Goal: Task Accomplishment & Management: Complete application form

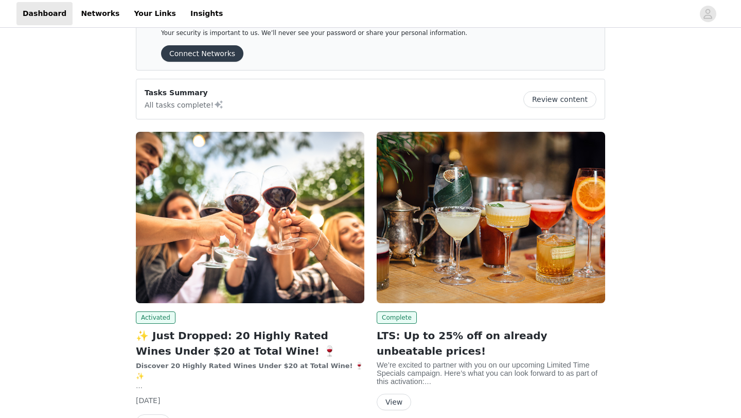
scroll to position [41, 0]
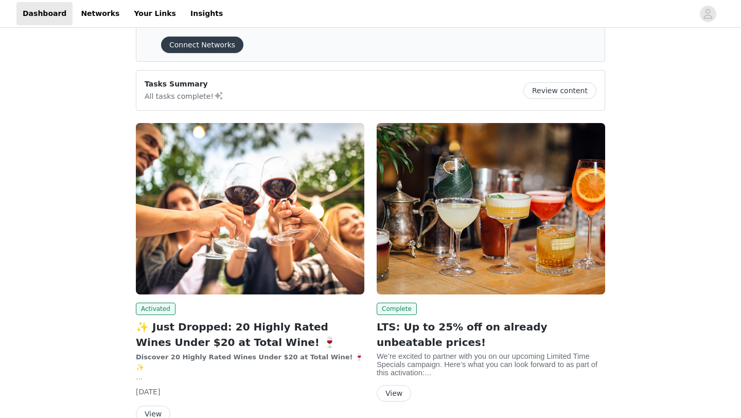
click at [495, 241] on img at bounding box center [491, 208] width 228 height 171
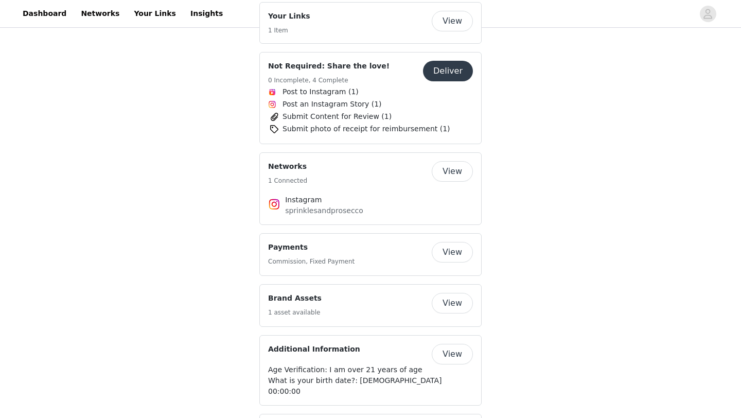
scroll to position [1528, 0]
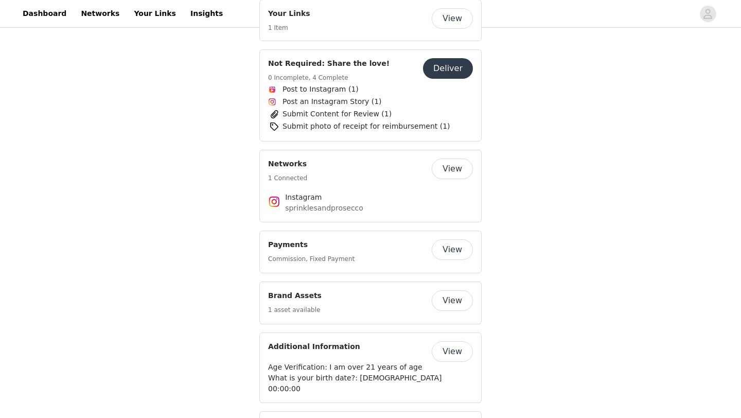
click at [441, 58] on button "Deliver" at bounding box center [448, 68] width 50 height 21
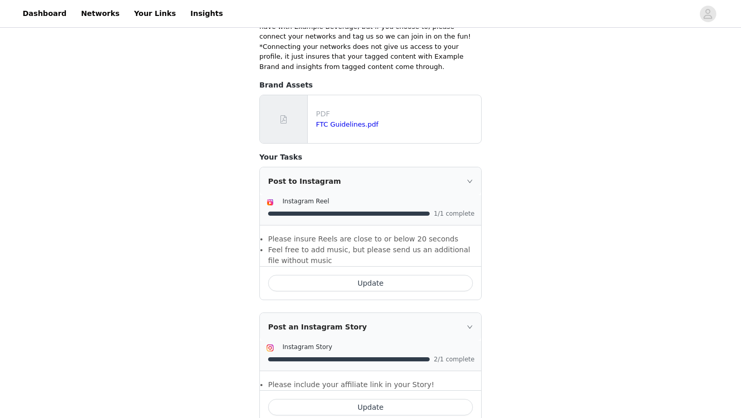
scroll to position [226, 0]
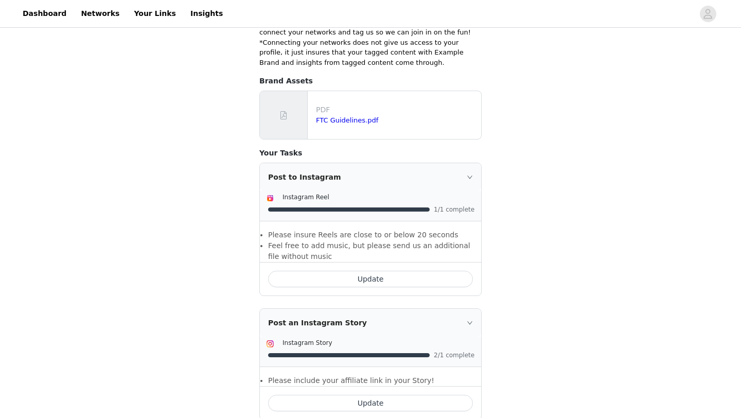
click at [347, 271] on button "Update" at bounding box center [370, 279] width 205 height 16
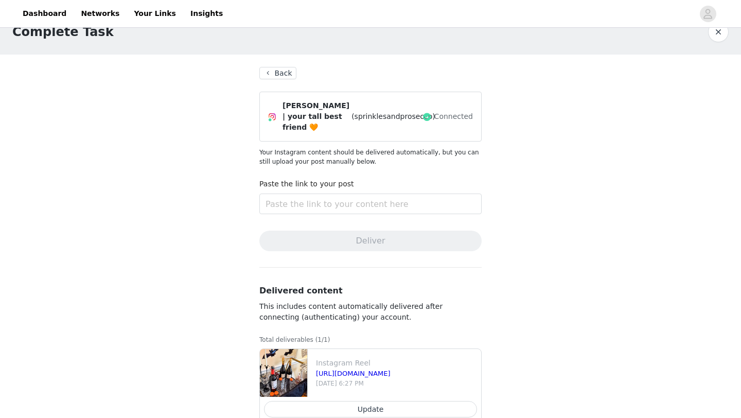
scroll to position [45, 0]
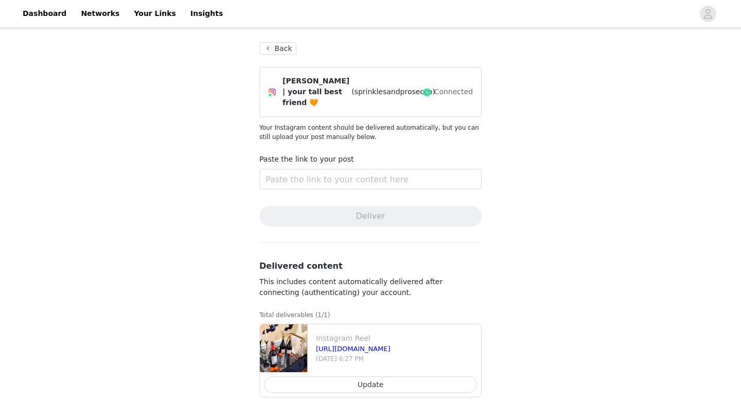
click at [531, 229] on div "Complete Task Back [PERSON_NAME] | your tall best friend 🧡 (sprinklesandprosecc…" at bounding box center [370, 201] width 741 height 433
click at [356, 388] on button "Update" at bounding box center [370, 384] width 213 height 16
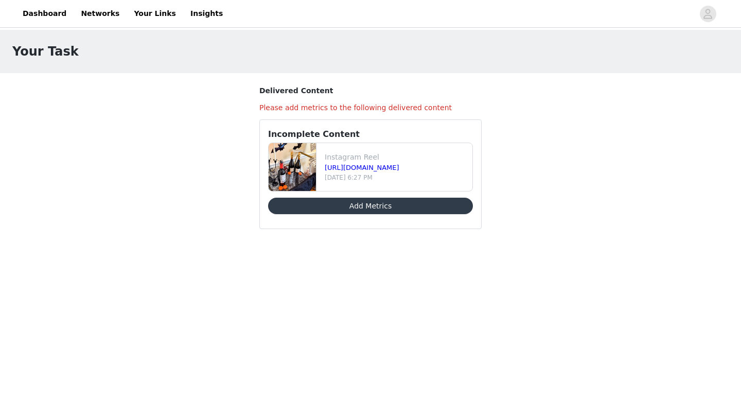
click at [382, 204] on button "Add Metrics" at bounding box center [370, 206] width 205 height 16
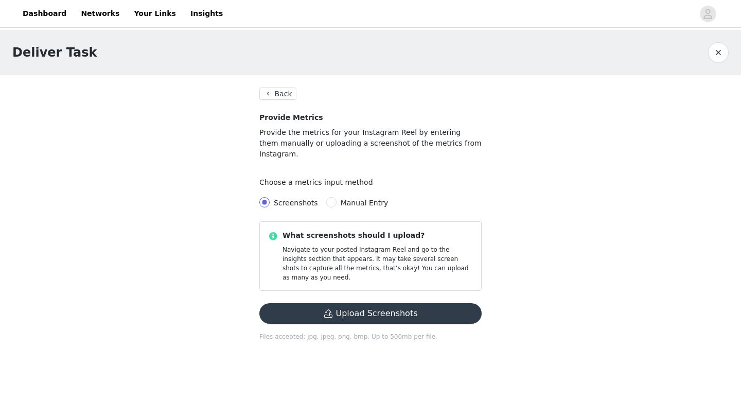
click at [337, 199] on span "Manual Entry" at bounding box center [365, 203] width 56 height 8
click at [337, 197] on input "Manual Entry" at bounding box center [331, 202] width 10 height 10
radio input "true"
radio input "false"
radio input "true"
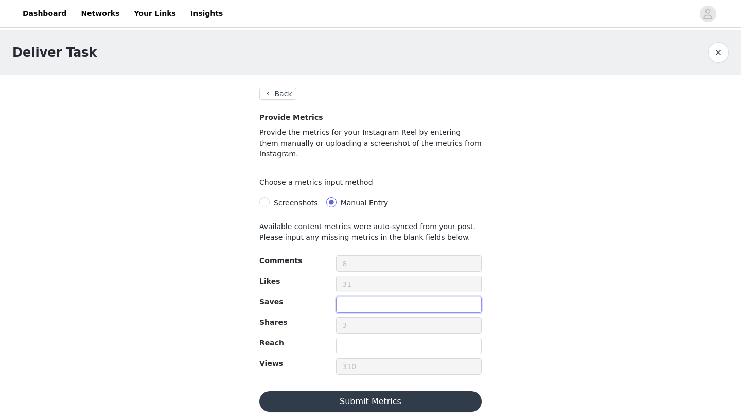
click at [373, 296] on input "text" at bounding box center [409, 304] width 146 height 16
type input "6"
click at [363, 338] on input "text" at bounding box center [409, 346] width 146 height 16
type input "298"
click at [367, 391] on button "Submit Metrics" at bounding box center [370, 401] width 222 height 21
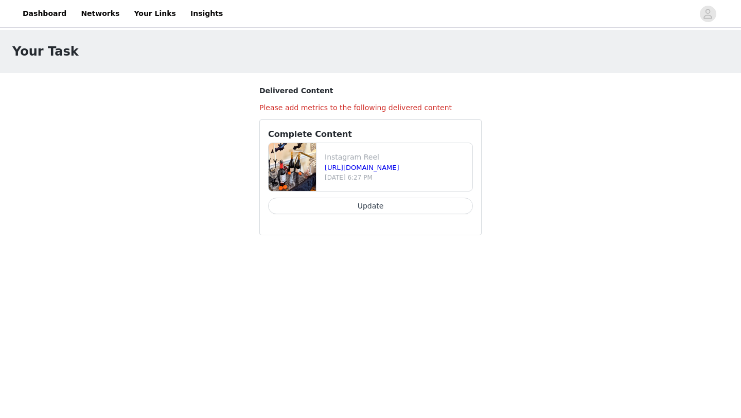
click at [363, 209] on button "Update" at bounding box center [370, 206] width 205 height 16
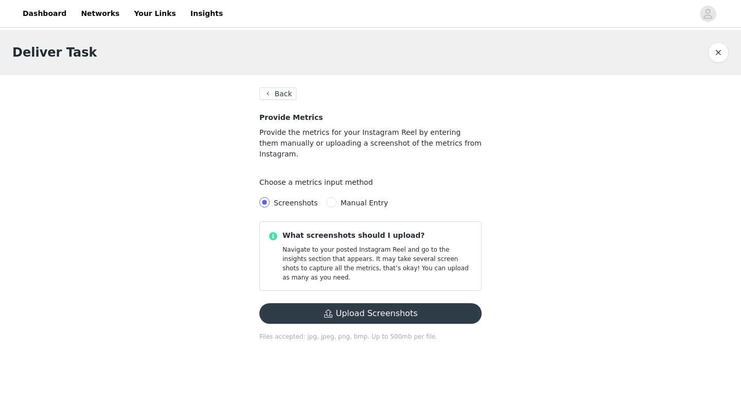
click at [348, 199] on span "Manual Entry" at bounding box center [365, 203] width 48 height 8
click at [337, 197] on input "Manual Entry" at bounding box center [331, 202] width 10 height 10
radio input "true"
radio input "false"
radio input "true"
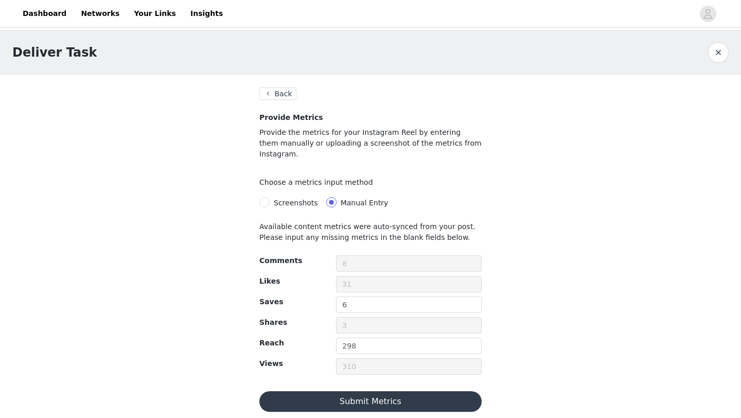
click at [410, 392] on button "Submit Metrics" at bounding box center [370, 401] width 222 height 21
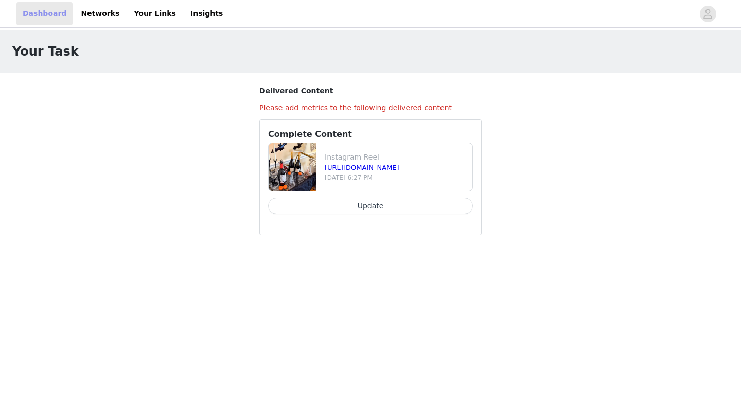
click at [44, 15] on link "Dashboard" at bounding box center [44, 13] width 56 height 23
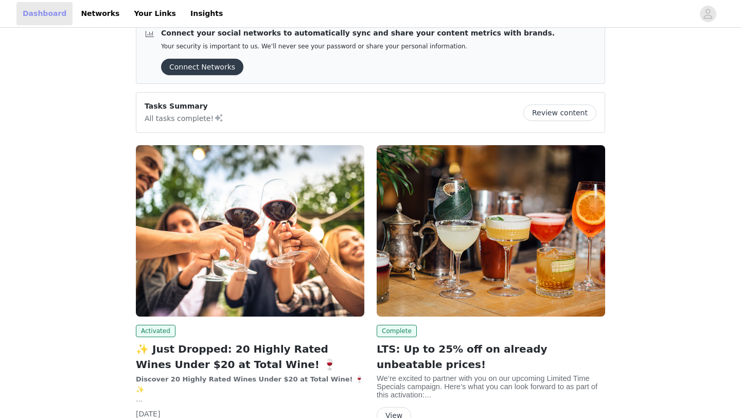
scroll to position [21, 0]
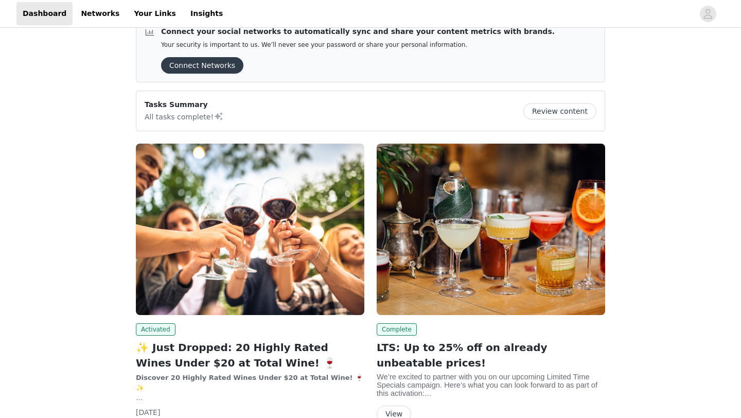
click at [479, 172] on img at bounding box center [491, 229] width 228 height 171
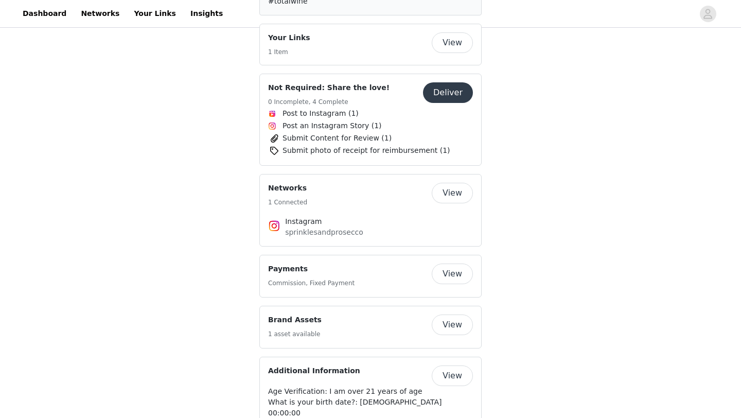
scroll to position [1523, 0]
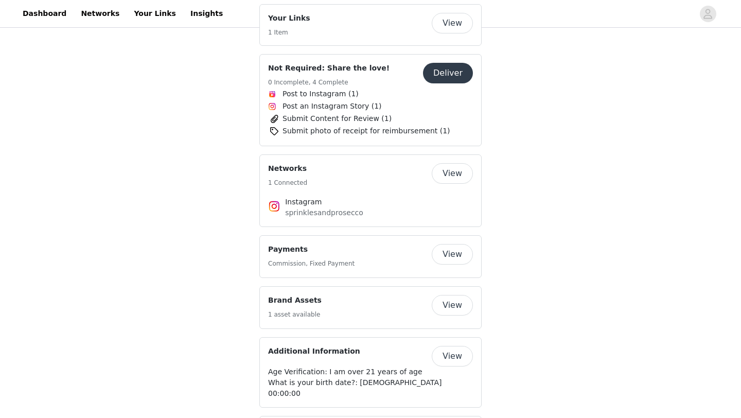
click at [444, 63] on button "Deliver" at bounding box center [448, 73] width 50 height 21
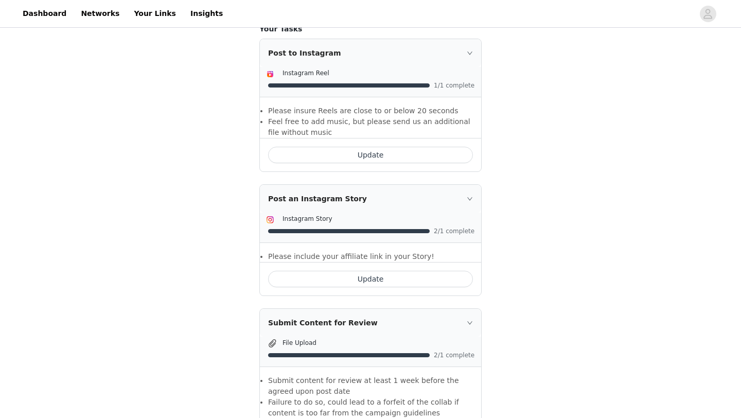
scroll to position [370, 0]
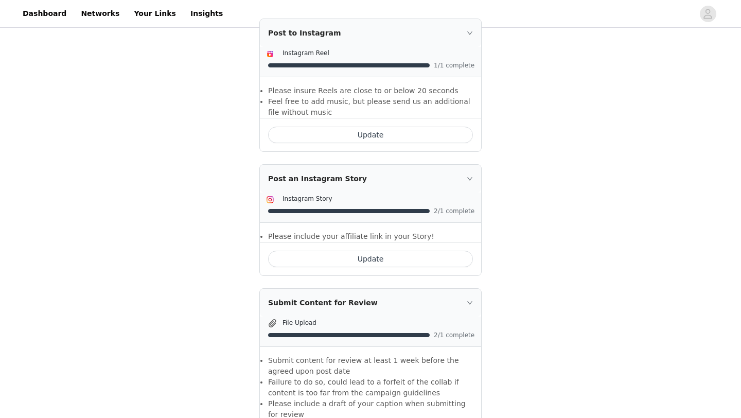
click at [360, 251] on button "Update" at bounding box center [370, 259] width 205 height 16
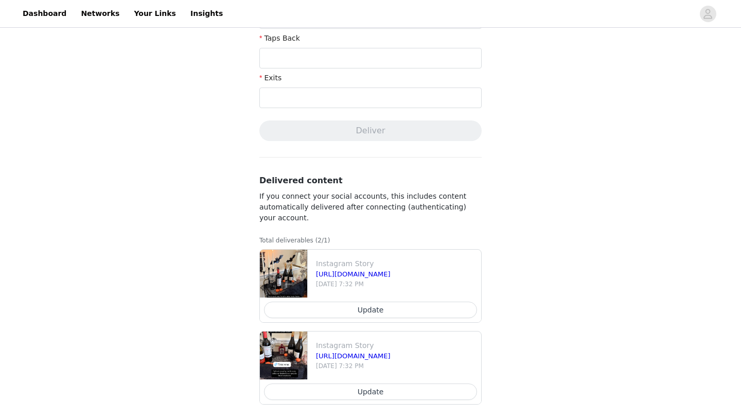
scroll to position [428, 0]
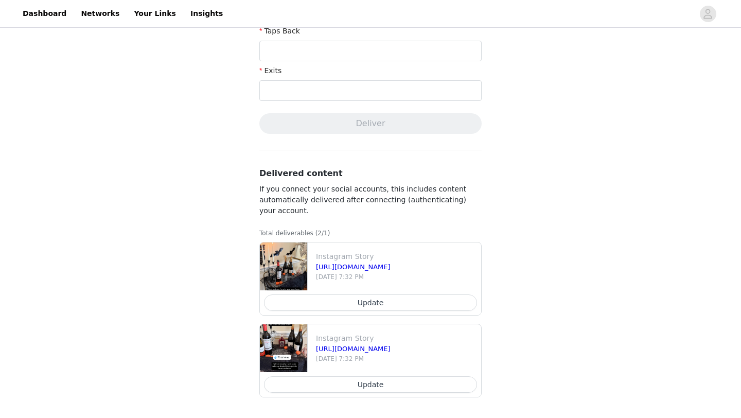
click at [404, 304] on button "Update" at bounding box center [370, 302] width 213 height 16
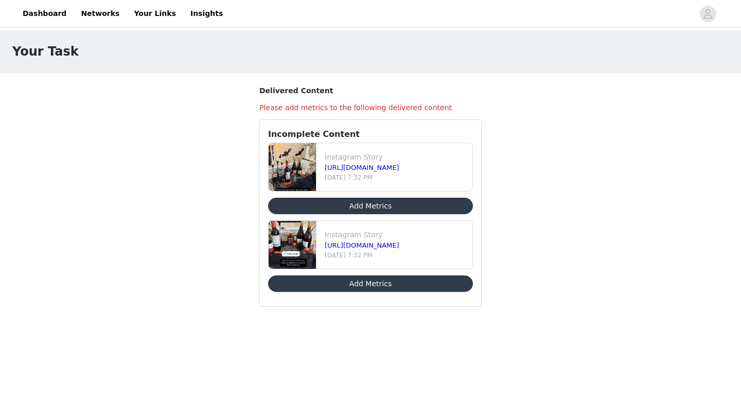
click at [393, 206] on button "Add Metrics" at bounding box center [370, 206] width 205 height 16
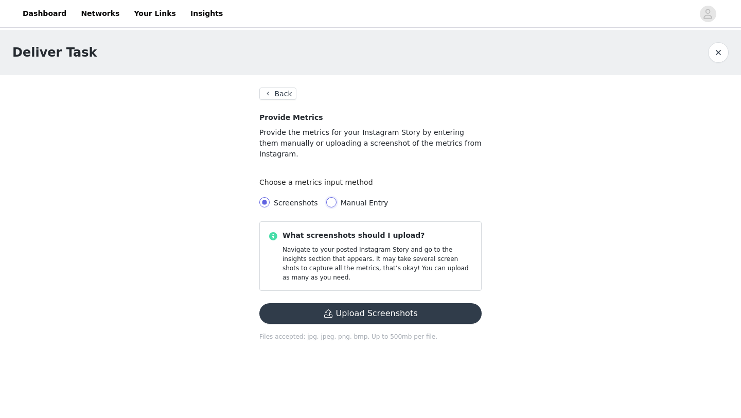
click at [328, 197] on input "Manual Entry" at bounding box center [331, 202] width 10 height 10
radio input "true"
radio input "false"
radio input "true"
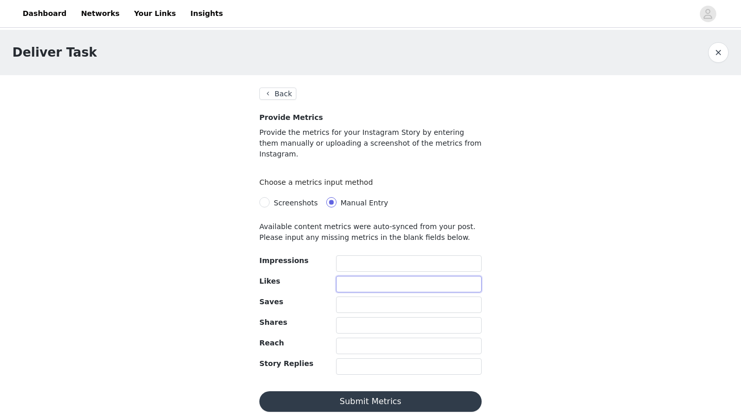
click at [368, 276] on input "text" at bounding box center [409, 284] width 146 height 16
type input "7"
click at [345, 359] on input "text" at bounding box center [409, 366] width 146 height 16
click at [359, 338] on input "text" at bounding box center [409, 346] width 146 height 16
type input "37"
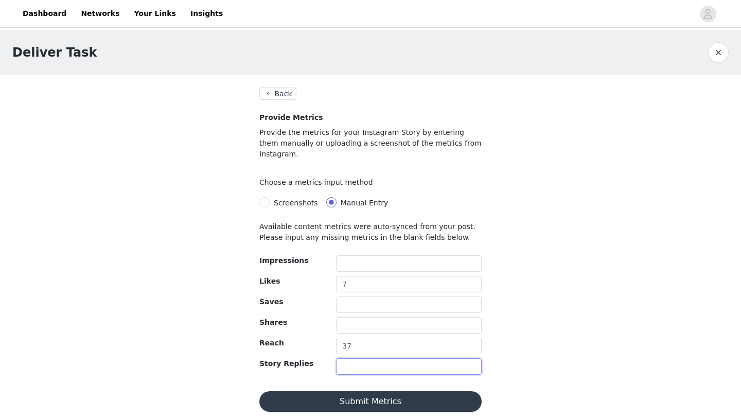
click at [377, 362] on input "text" at bounding box center [409, 366] width 146 height 16
click at [379, 360] on input "text" at bounding box center [409, 366] width 146 height 16
type input "9"
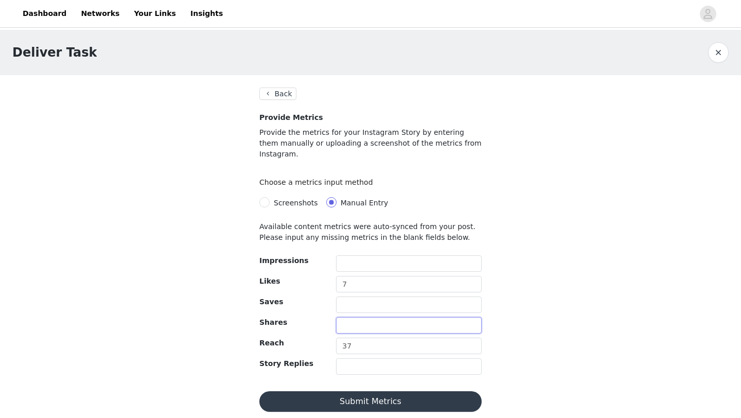
click at [358, 317] on input "text" at bounding box center [409, 325] width 146 height 16
click at [354, 297] on input "text" at bounding box center [409, 304] width 146 height 16
click at [346, 255] on input "text" at bounding box center [409, 263] width 146 height 16
click at [361, 255] on input "text" at bounding box center [409, 263] width 146 height 16
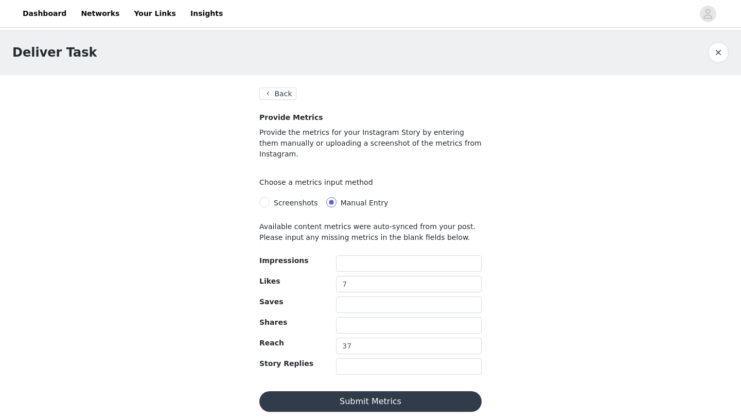
click at [287, 93] on button "Back" at bounding box center [277, 93] width 37 height 12
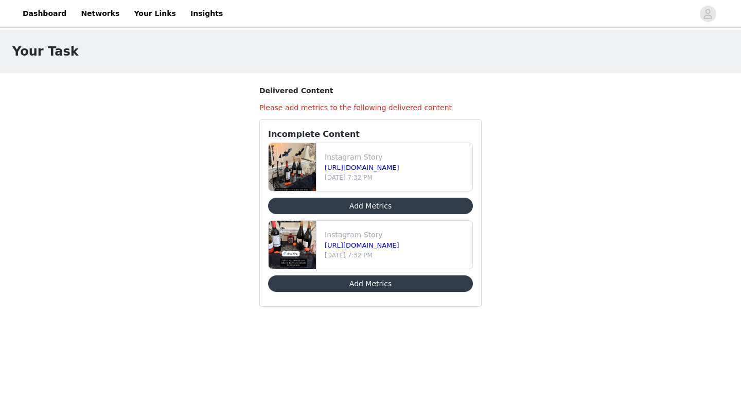
click at [330, 205] on button "Add Metrics" at bounding box center [370, 206] width 205 height 16
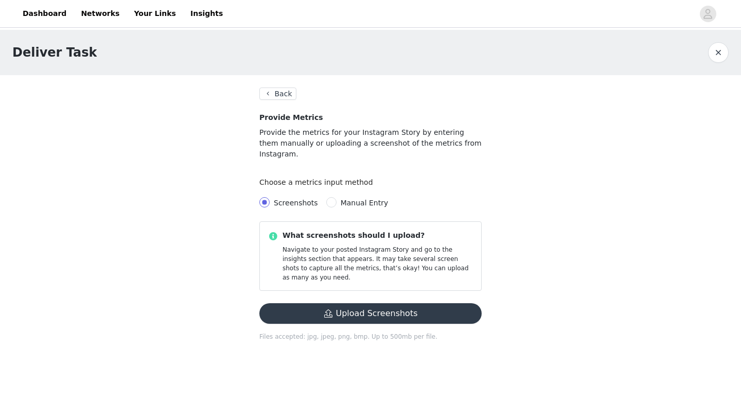
click at [279, 91] on button "Back" at bounding box center [277, 93] width 37 height 12
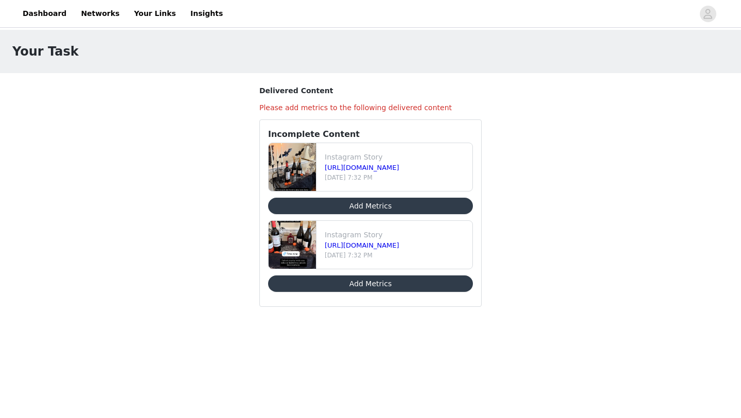
click at [349, 198] on button "Add Metrics" at bounding box center [370, 206] width 205 height 16
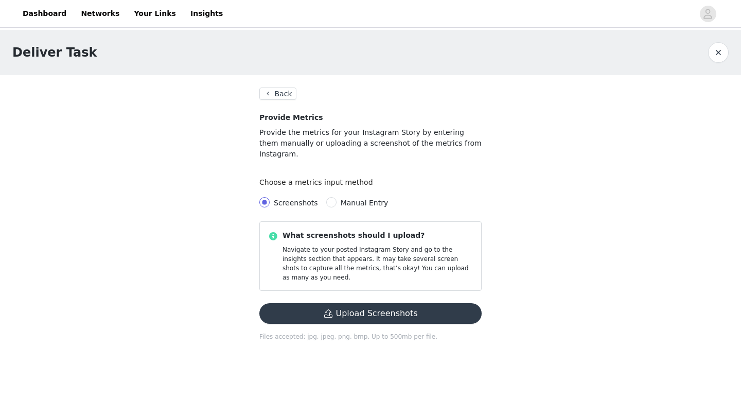
click at [286, 95] on button "Back" at bounding box center [277, 93] width 37 height 12
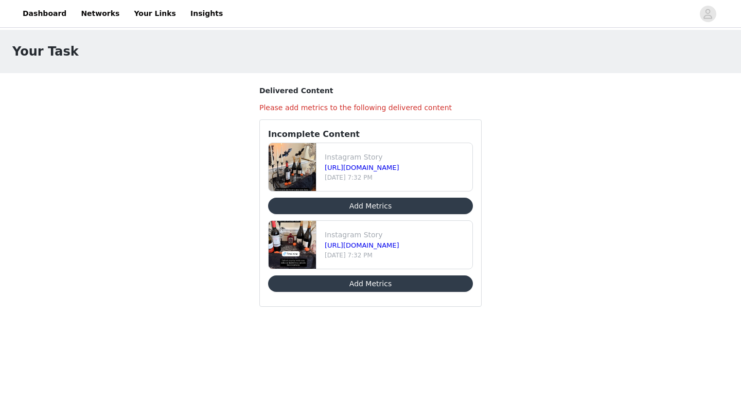
click at [348, 283] on button "Add Metrics" at bounding box center [370, 283] width 205 height 16
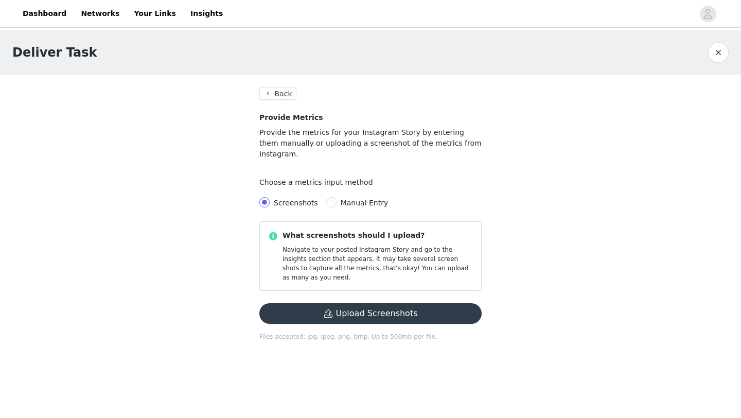
click at [406, 303] on button "Upload Screenshots" at bounding box center [370, 313] width 222 height 21
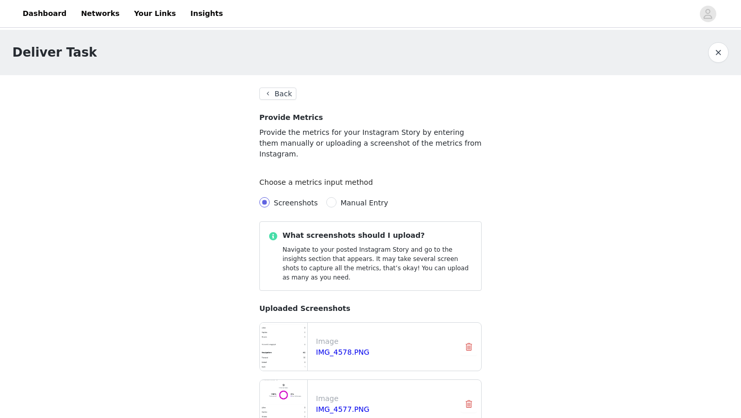
click at [543, 277] on div "Deliver Task Back Provide Metrics Provide the metrics for your Instagram Story …" at bounding box center [370, 293] width 741 height 526
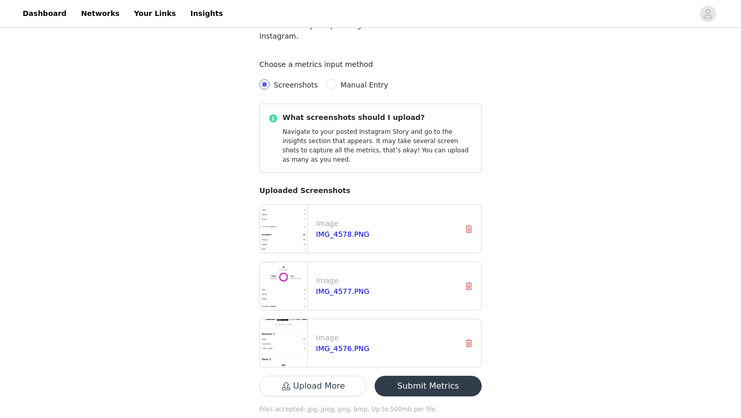
scroll to position [118, 0]
click at [443, 375] on button "Submit Metrics" at bounding box center [428, 385] width 107 height 21
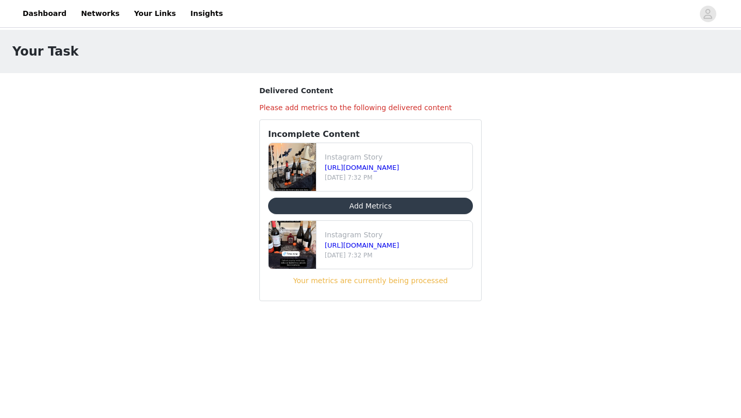
click at [374, 201] on button "Add Metrics" at bounding box center [370, 206] width 205 height 16
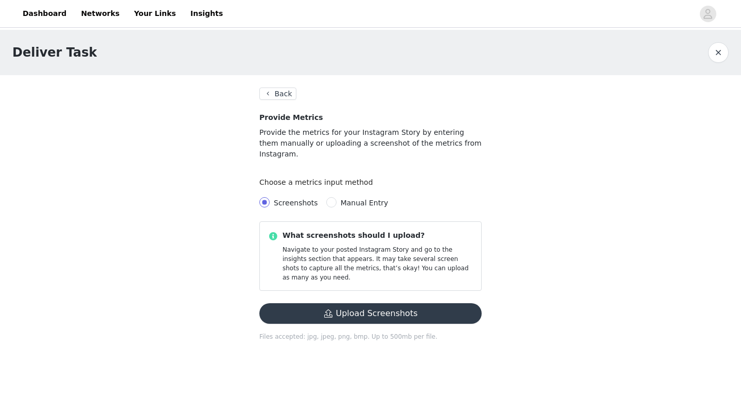
click at [279, 95] on button "Back" at bounding box center [277, 93] width 37 height 12
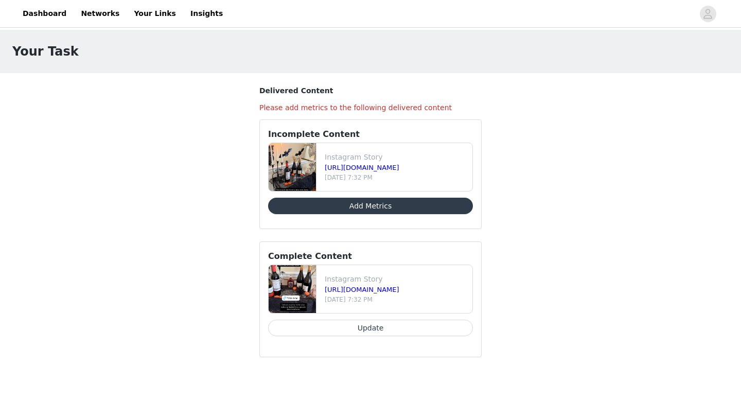
click at [336, 208] on button "Add Metrics" at bounding box center [370, 206] width 205 height 16
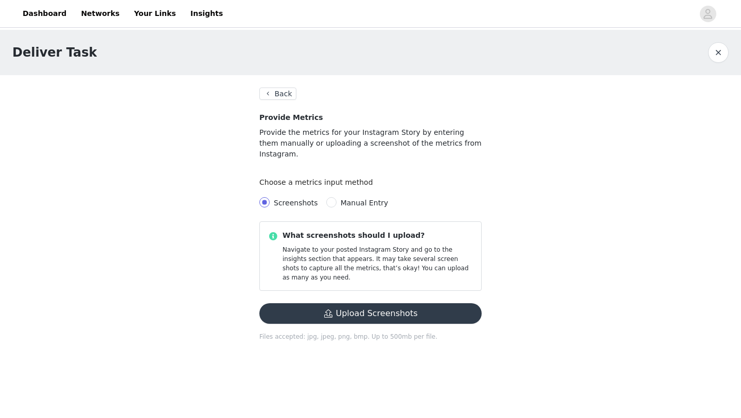
click at [343, 303] on button "Upload Screenshots" at bounding box center [370, 313] width 222 height 21
click at [416, 303] on button "Upload Screenshots" at bounding box center [370, 313] width 222 height 21
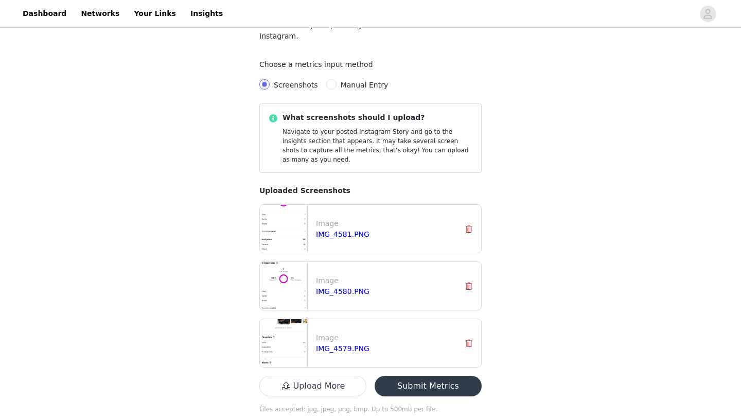
scroll to position [118, 0]
click at [421, 375] on button "Submit Metrics" at bounding box center [428, 385] width 107 height 21
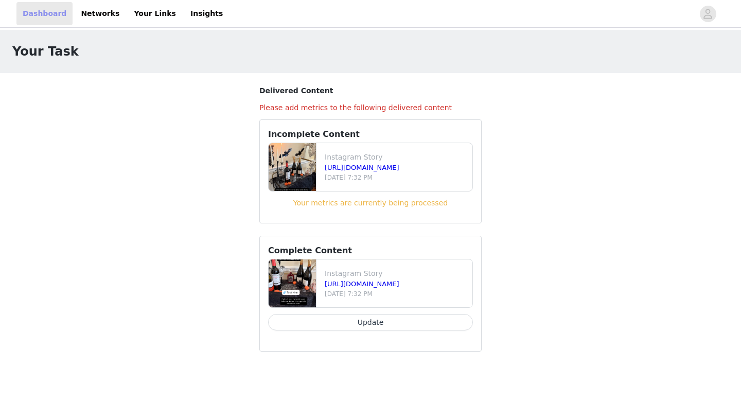
click at [38, 17] on link "Dashboard" at bounding box center [44, 13] width 56 height 23
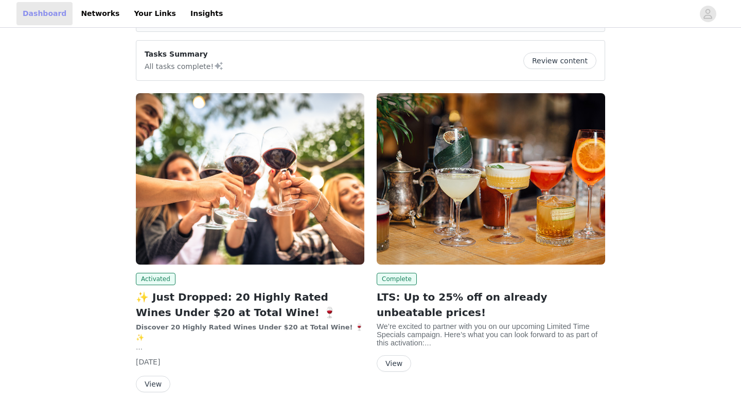
scroll to position [97, 0]
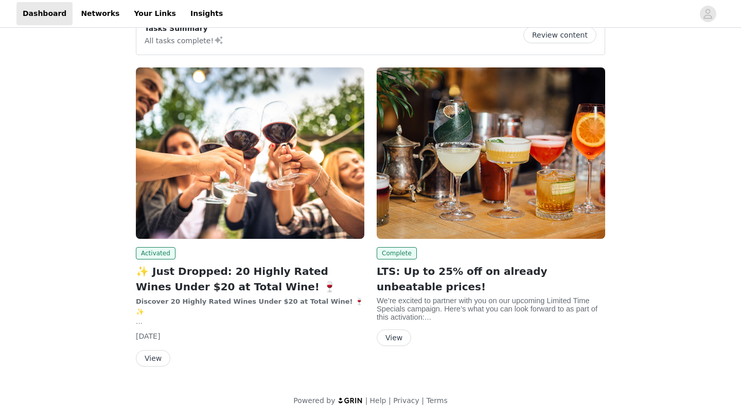
click at [458, 136] on img at bounding box center [491, 152] width 228 height 171
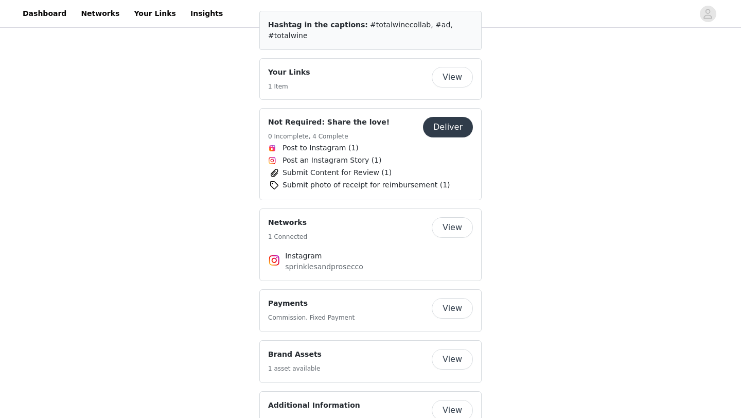
scroll to position [1464, 0]
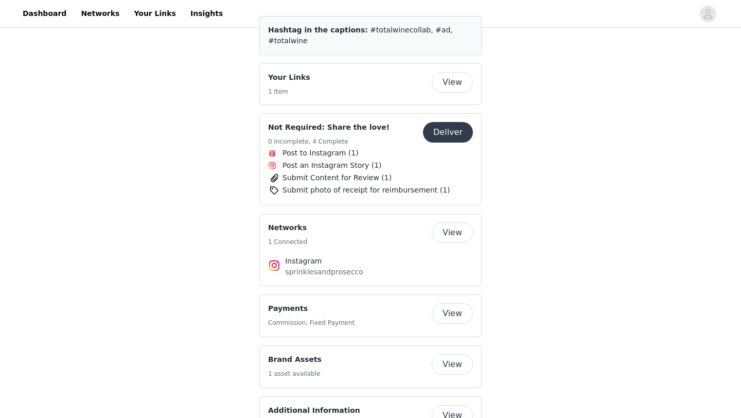
click at [458, 122] on button "Deliver" at bounding box center [448, 132] width 50 height 21
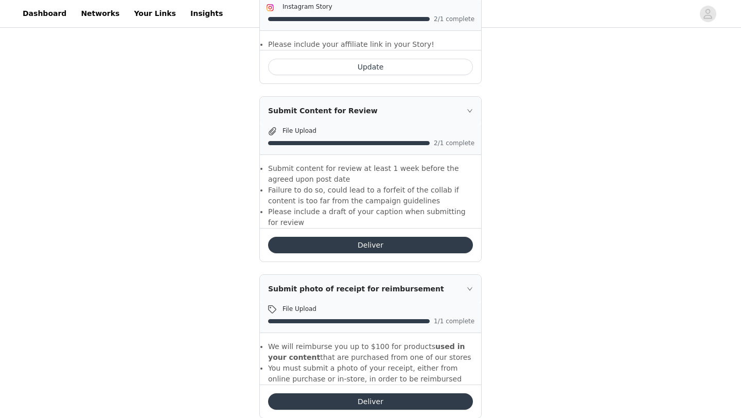
scroll to position [567, 0]
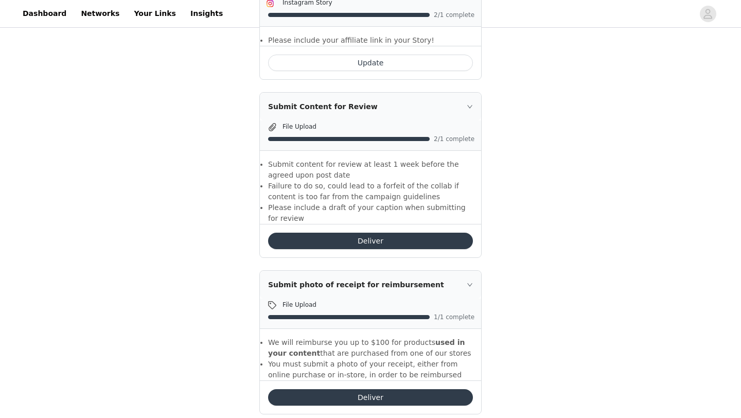
drag, startPoint x: 740, startPoint y: 340, endPoint x: 740, endPoint y: 408, distance: 68.4
